Goal: Transaction & Acquisition: Book appointment/travel/reservation

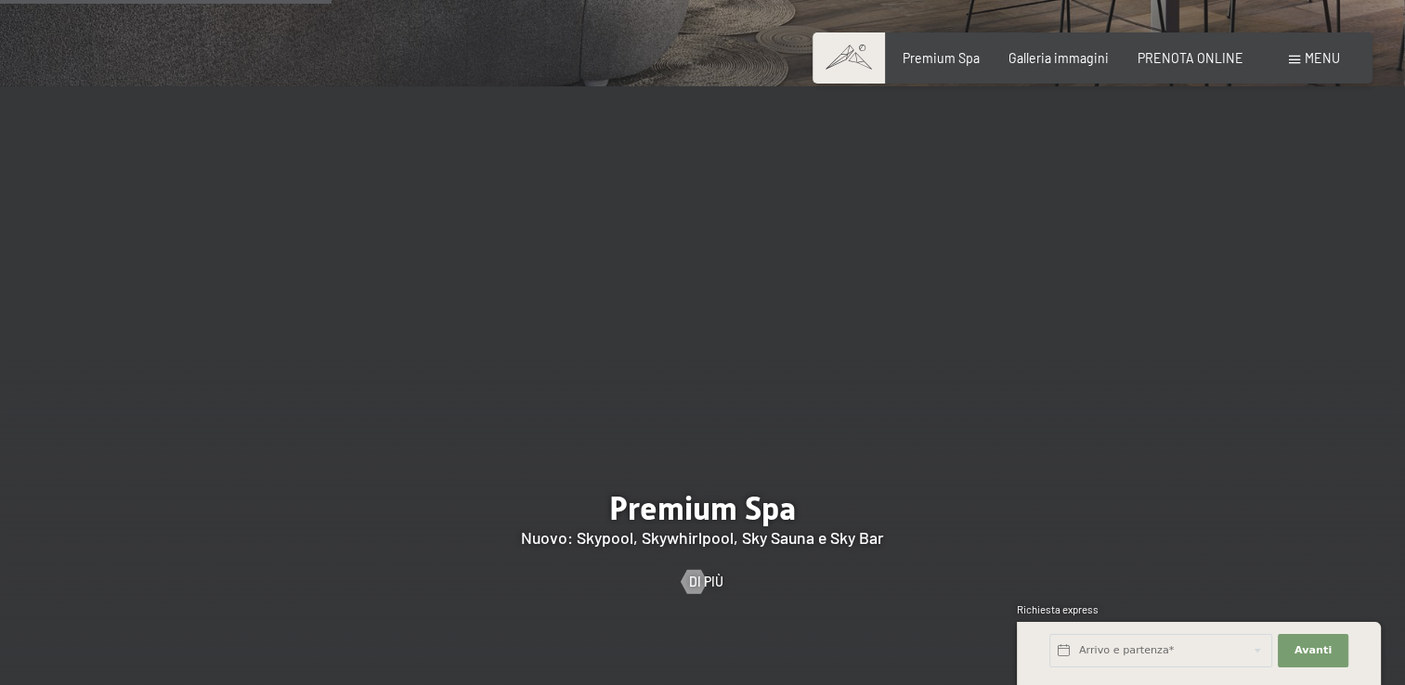
scroll to position [2228, 0]
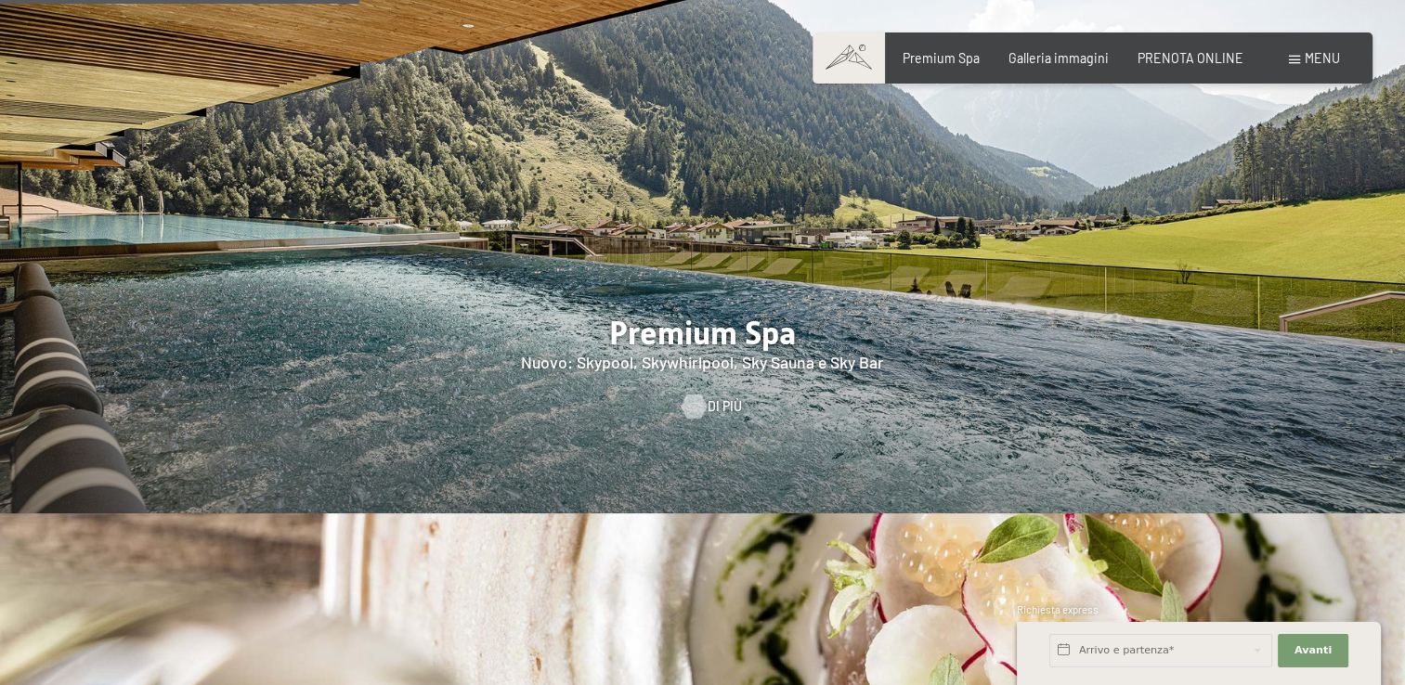
click at [698, 394] on div at bounding box center [693, 406] width 14 height 24
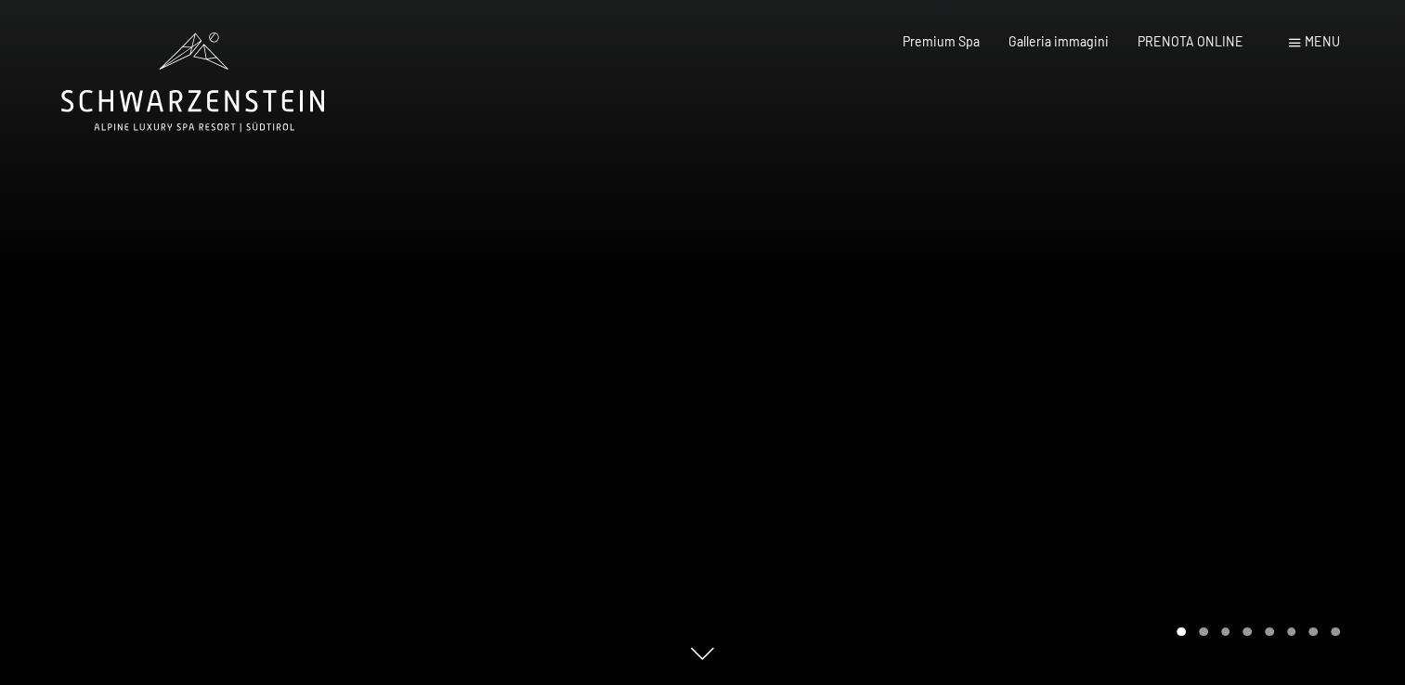
click at [900, 414] on div at bounding box center [1054, 342] width 703 height 685
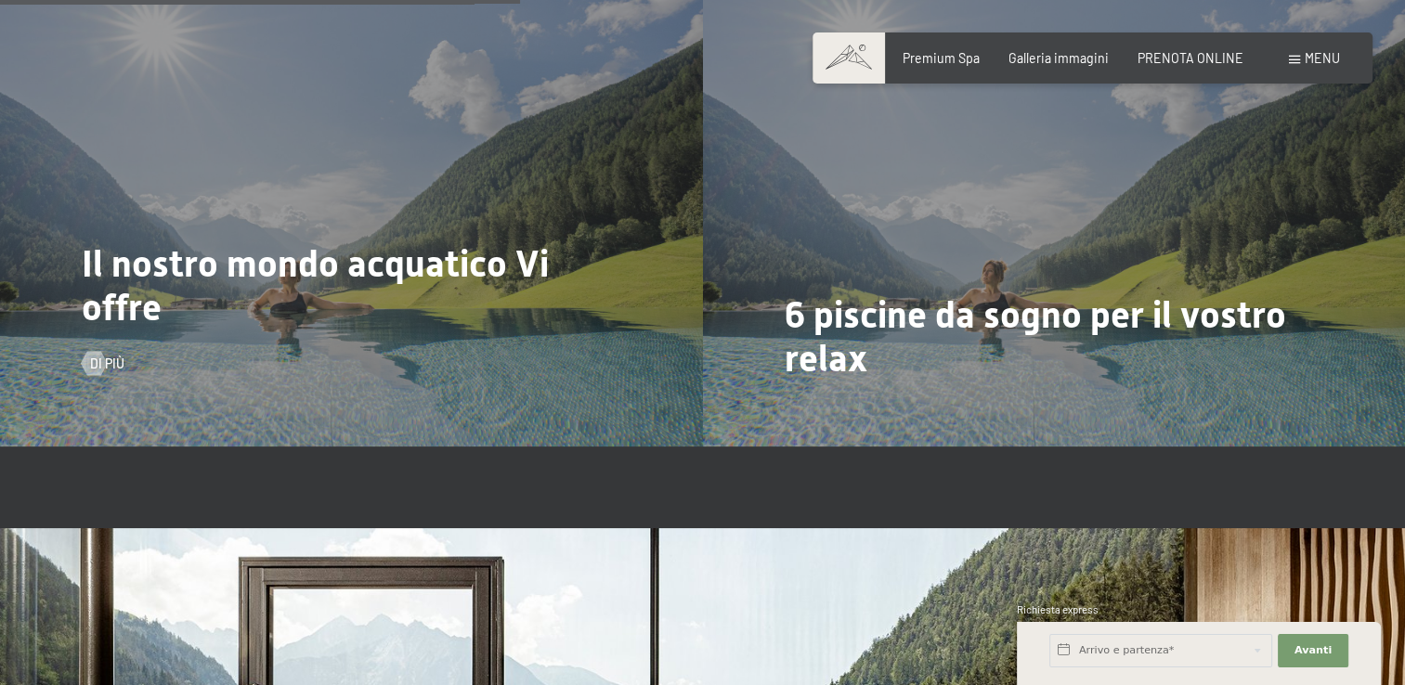
scroll to position [3632, 0]
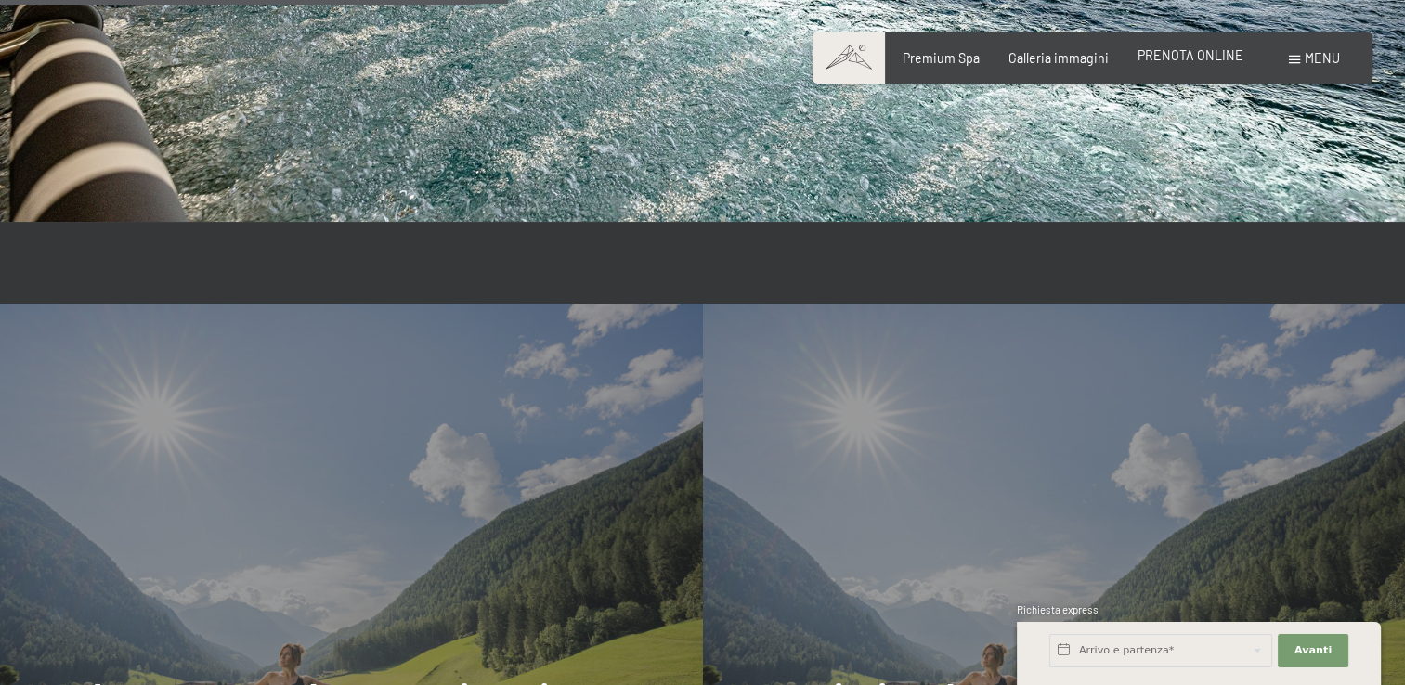
click at [1184, 56] on span "PRENOTA ONLINE" at bounding box center [1190, 55] width 106 height 16
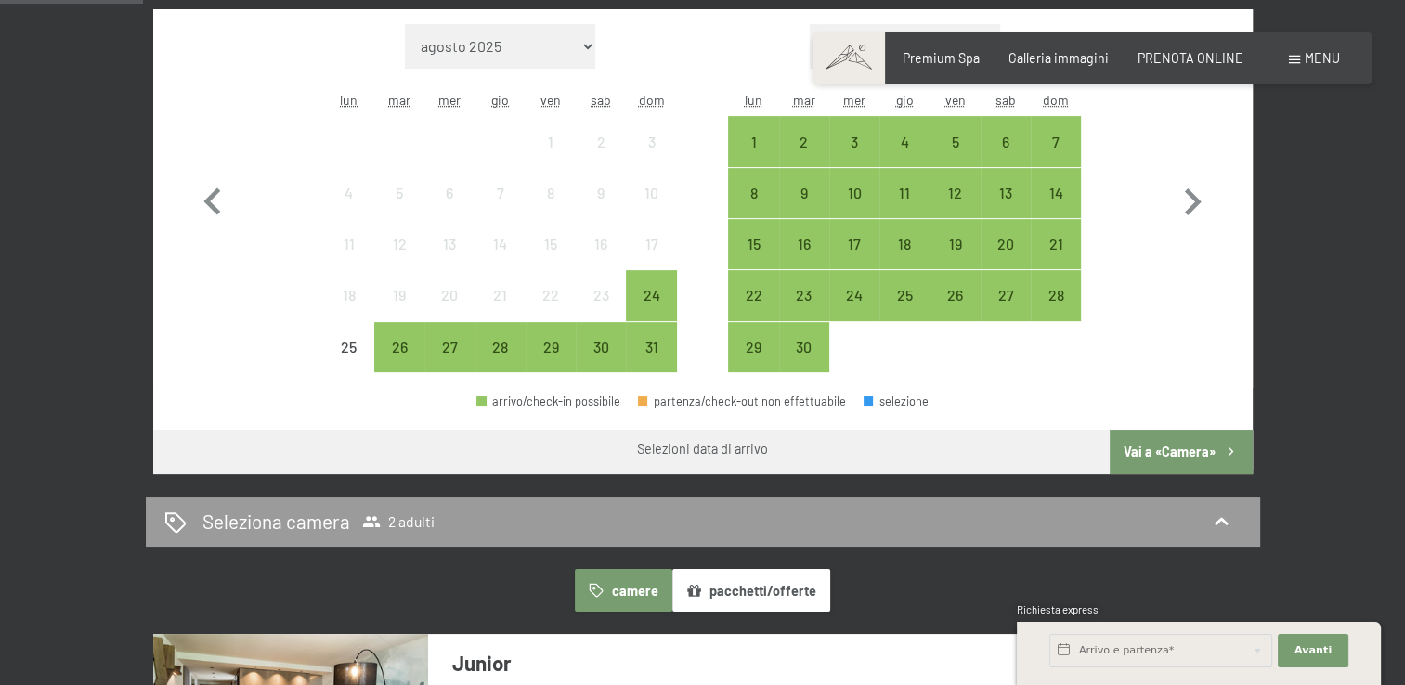
scroll to position [464, 0]
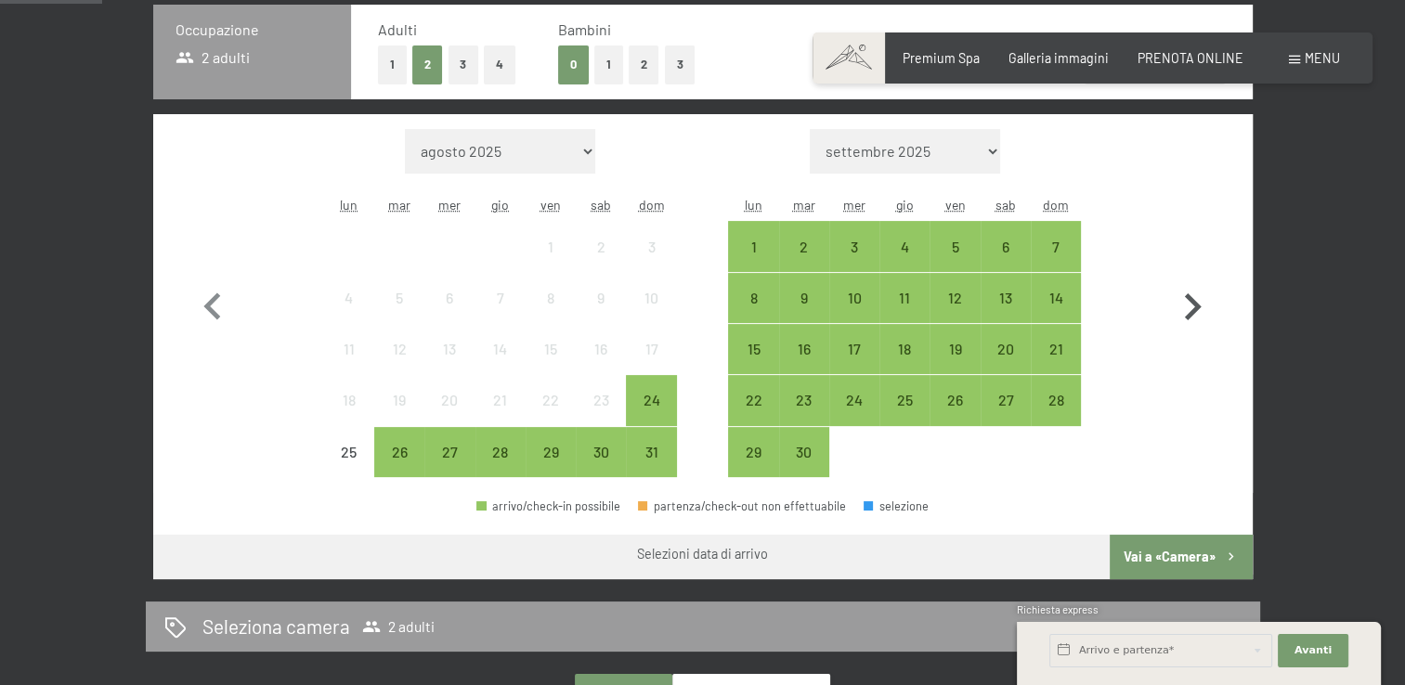
click at [1194, 303] on icon "button" at bounding box center [1193, 306] width 17 height 27
select select "2025-09-01"
select select "2025-10-01"
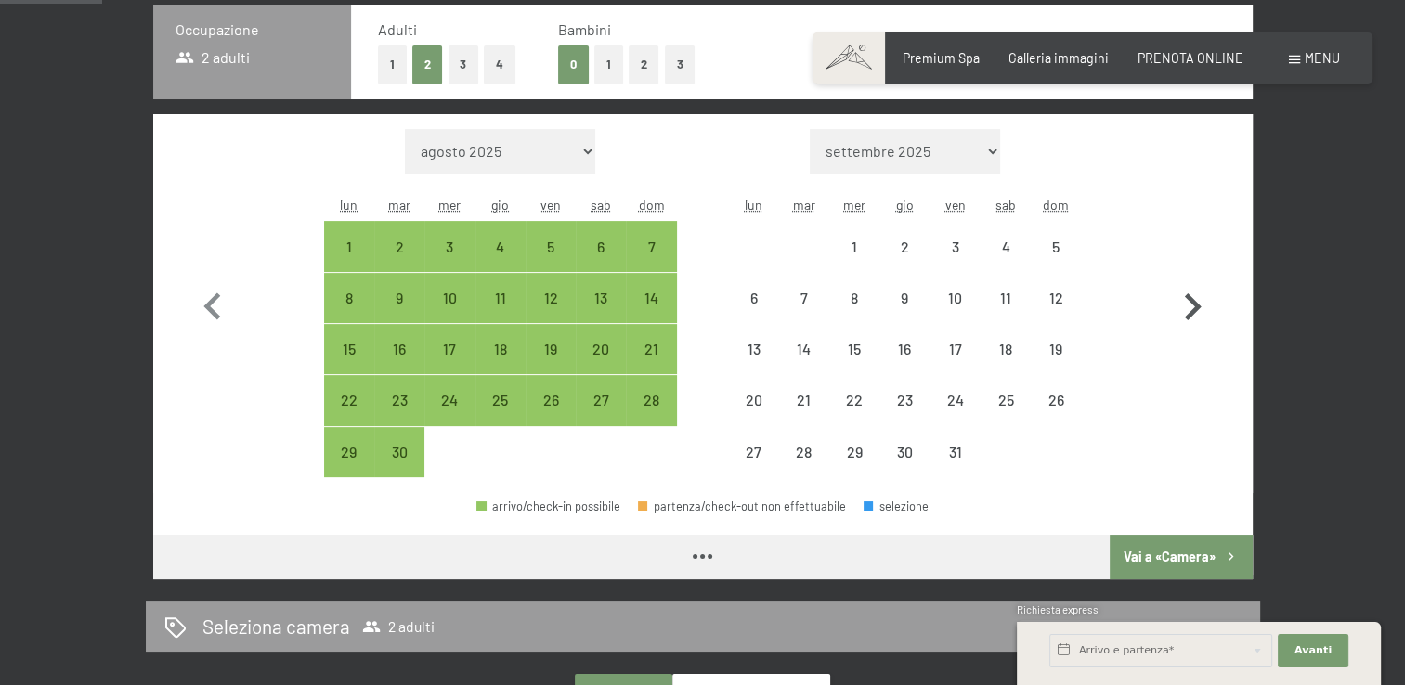
select select "2025-09-01"
select select "2025-10-01"
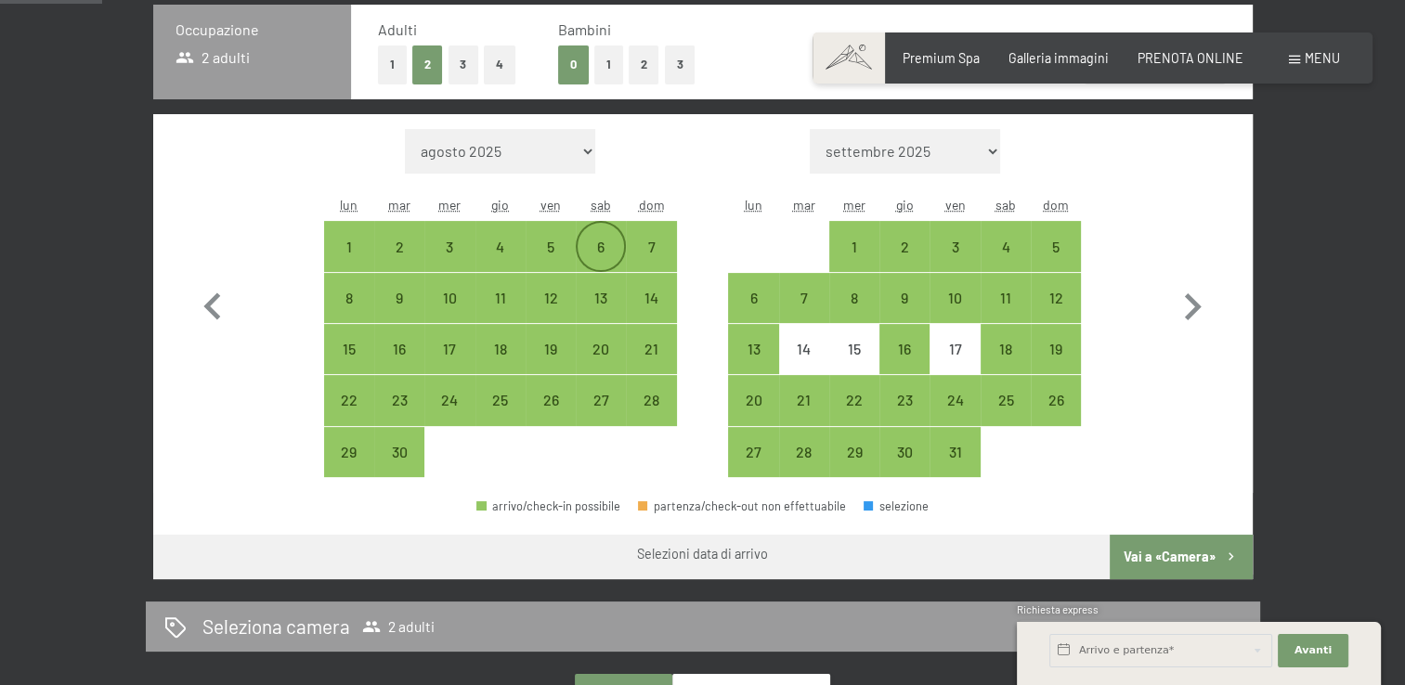
click at [601, 256] on div "6" at bounding box center [600, 263] width 46 height 46
select select "2025-09-01"
select select "2025-10-01"
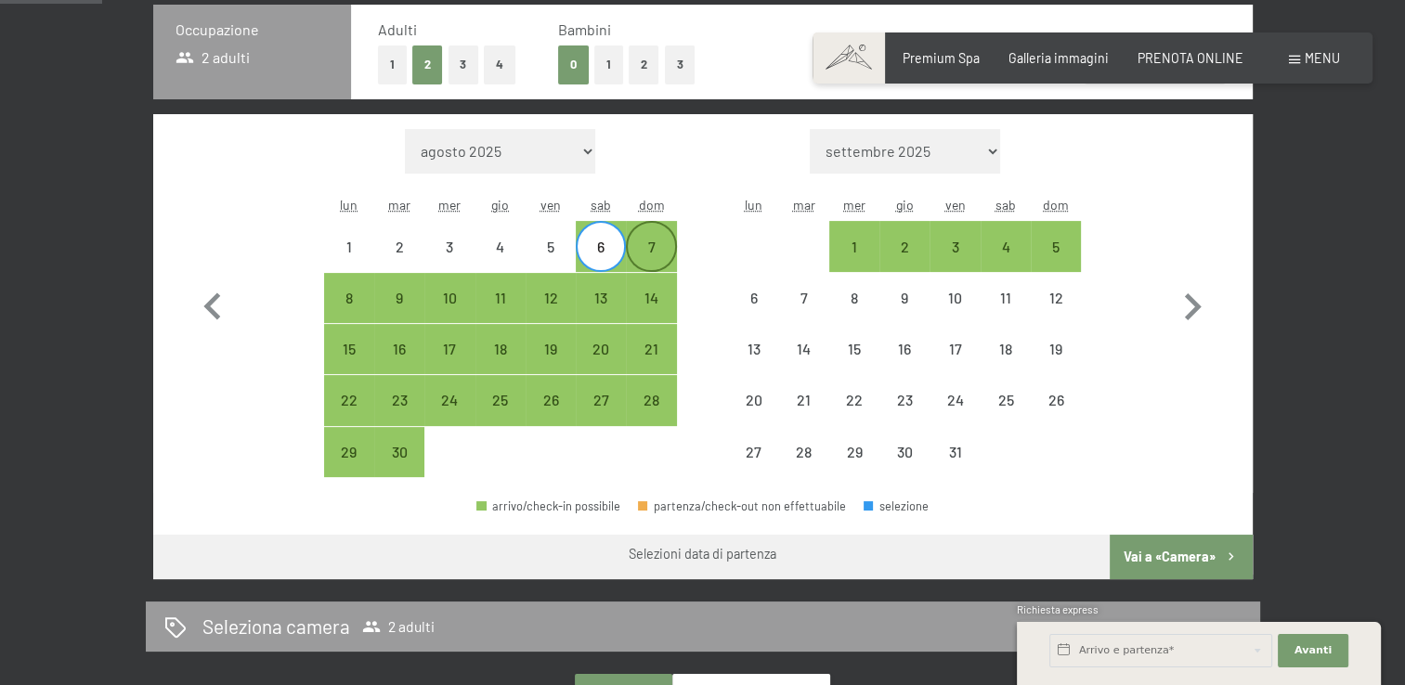
click at [652, 256] on div "7" at bounding box center [651, 263] width 46 height 46
select select "2025-09-01"
select select "2025-10-01"
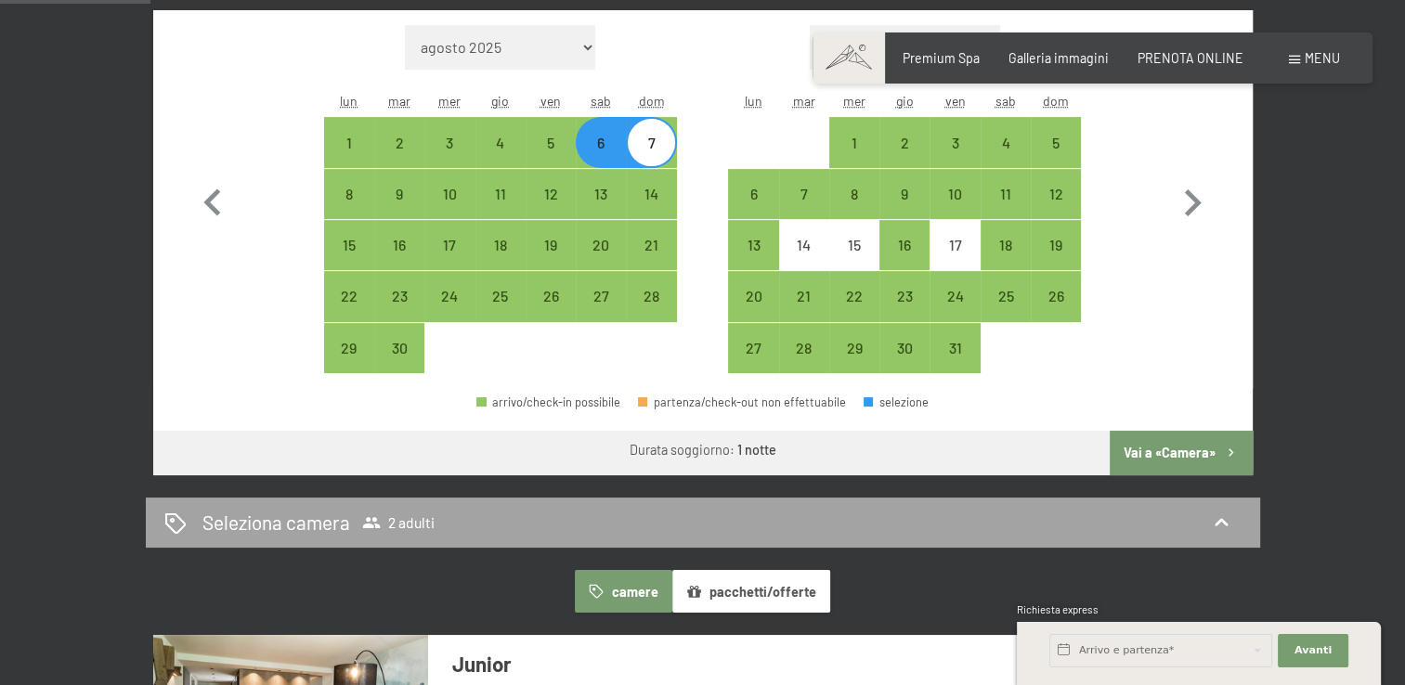
scroll to position [650, 0]
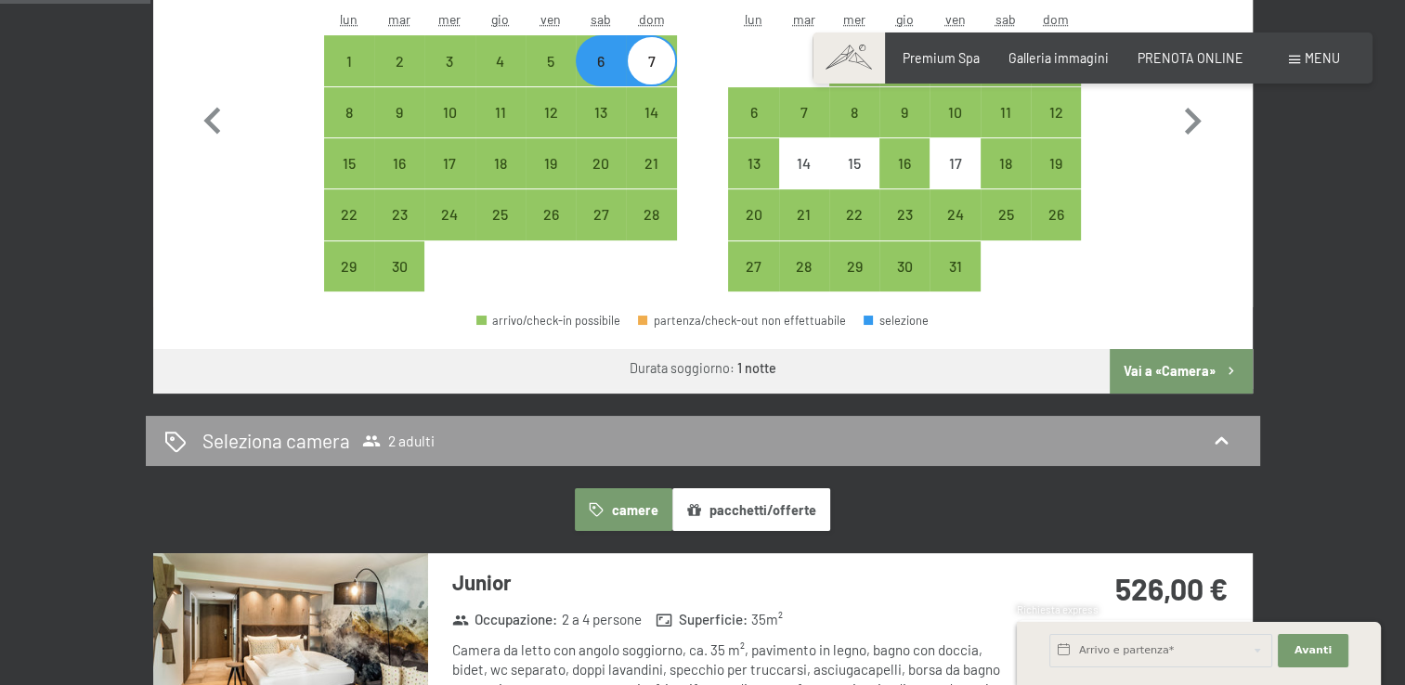
click at [1174, 370] on button "Vai a «Camera»" at bounding box center [1180, 371] width 142 height 45
select select "2025-09-01"
select select "2025-10-01"
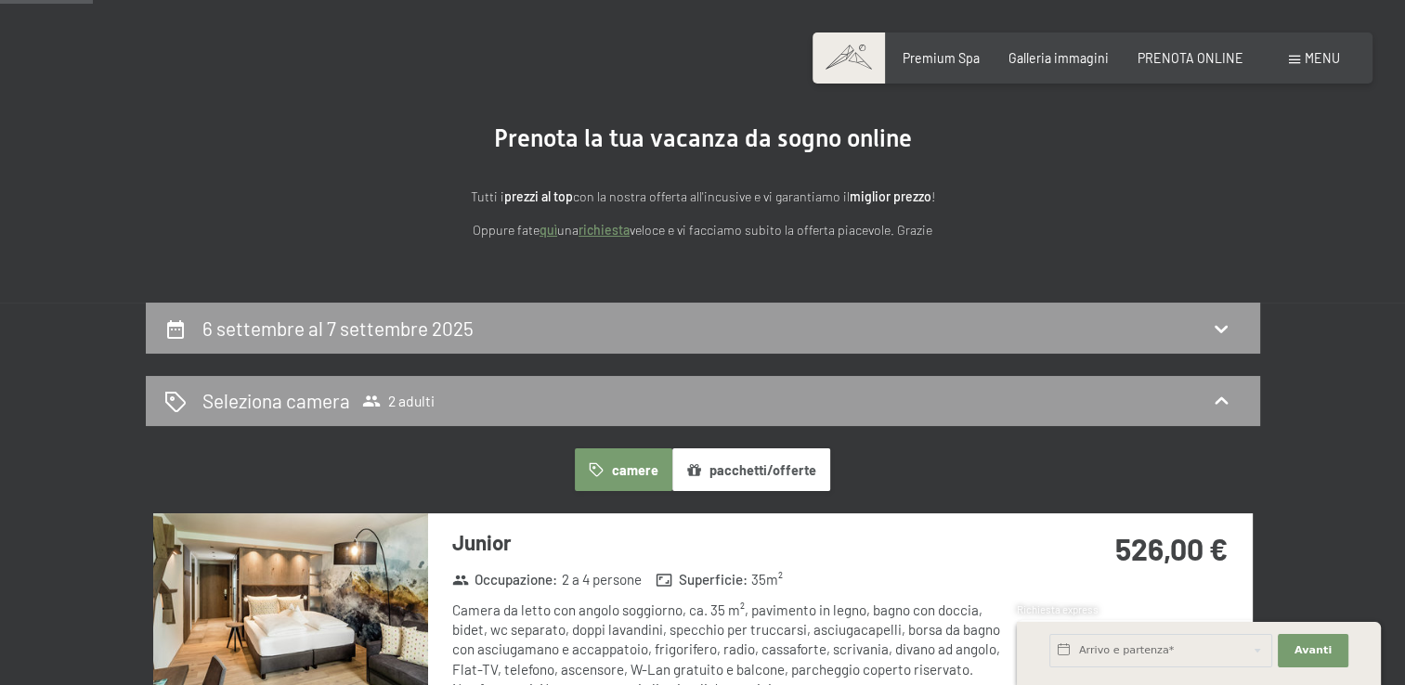
scroll to position [0, 0]
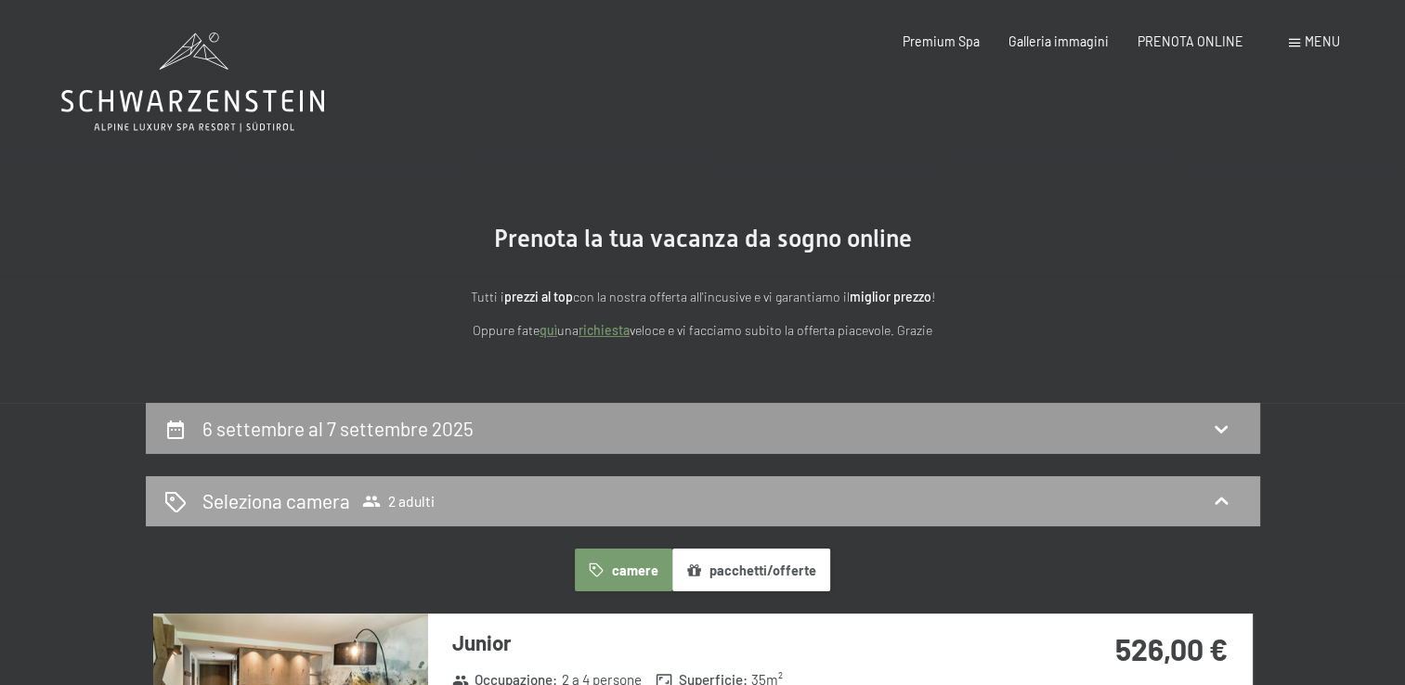
click at [1214, 499] on icon at bounding box center [1221, 501] width 22 height 22
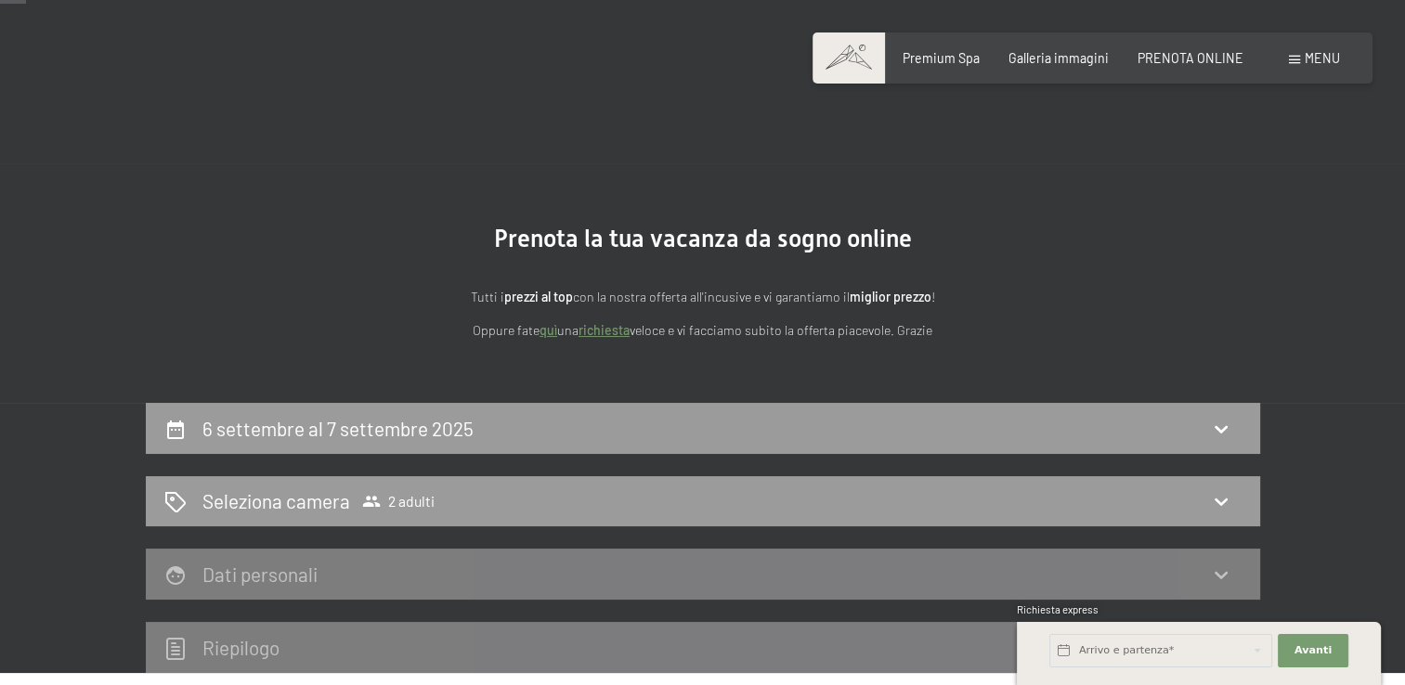
scroll to position [186, 0]
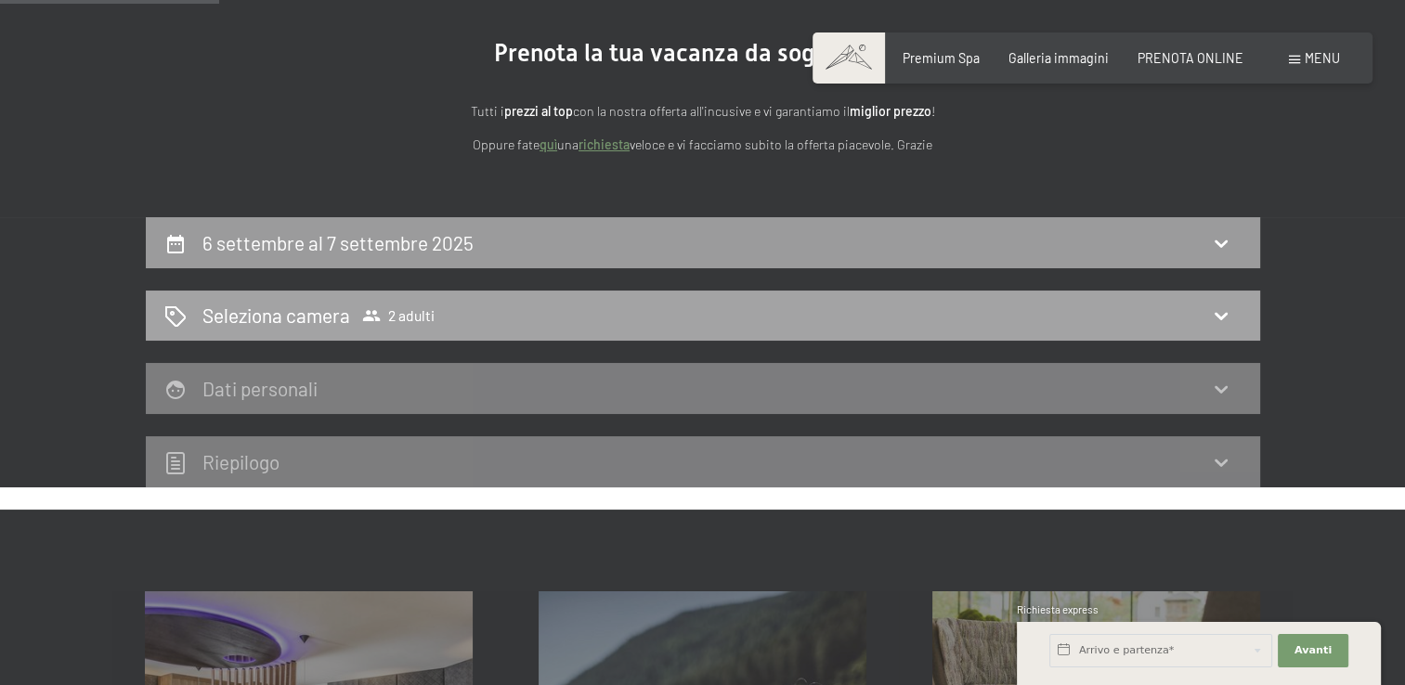
click at [359, 318] on span "Seleziona camera 2 adulti" at bounding box center [318, 315] width 232 height 27
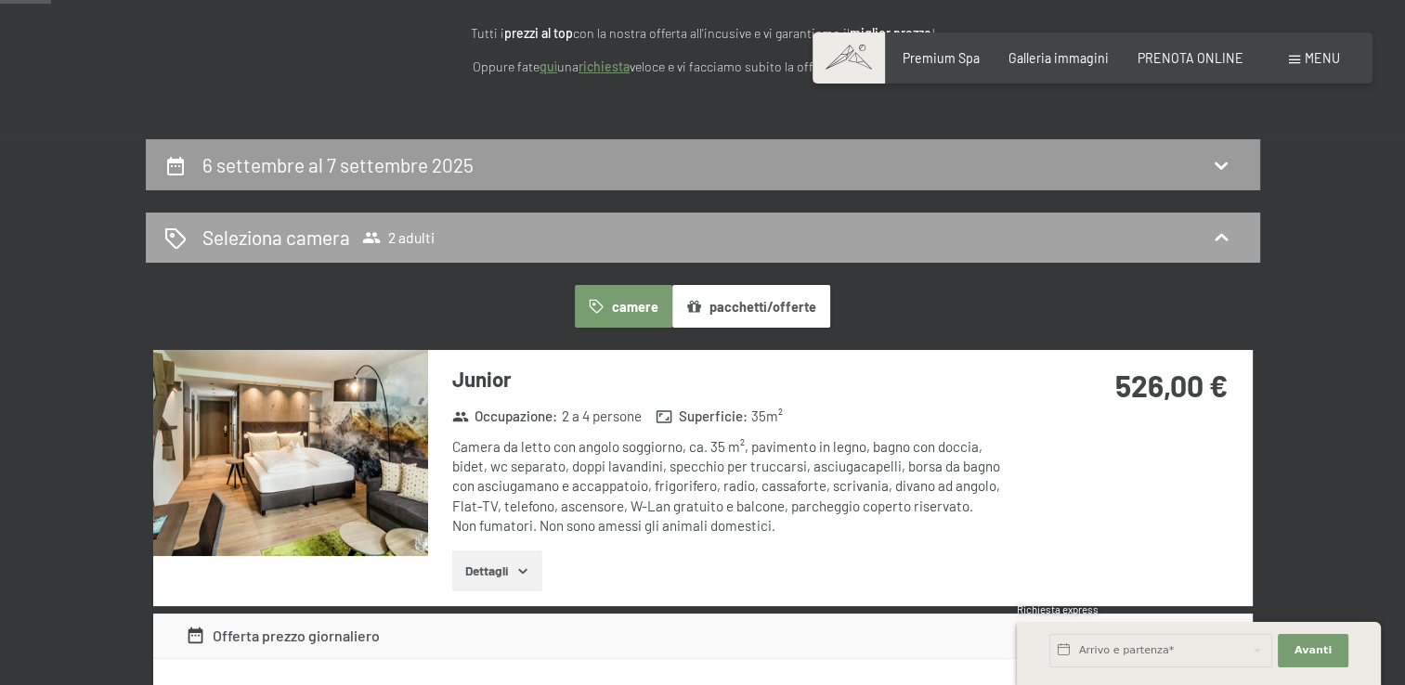
scroll to position [464, 0]
